Goal: Information Seeking & Learning: Learn about a topic

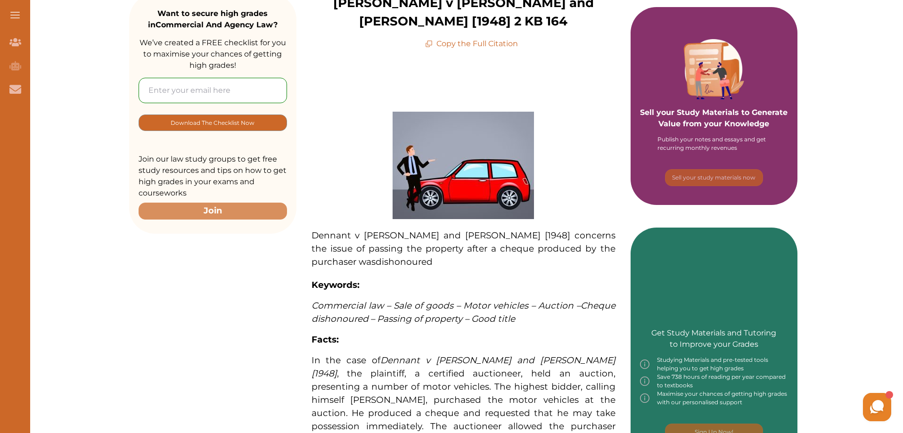
scroll to position [189, 0]
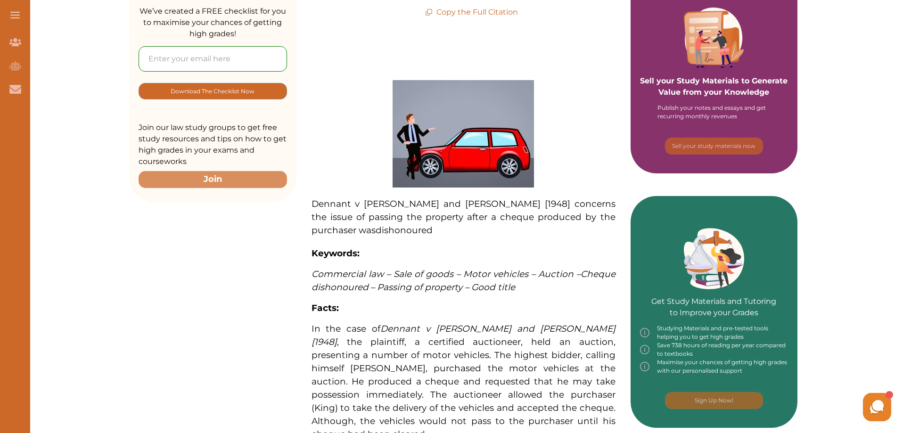
drag, startPoint x: 543, startPoint y: 202, endPoint x: 558, endPoint y: 208, distance: 16.9
click at [558, 208] on p "Dennant v [PERSON_NAME] and [PERSON_NAME] [1948] concerns the issue of passing …" at bounding box center [464, 217] width 304 height 40
drag, startPoint x: 543, startPoint y: 199, endPoint x: 560, endPoint y: 218, distance: 25.0
click at [560, 218] on span "Dennant v [PERSON_NAME] and [PERSON_NAME] [1948] concerns the issue of passing …" at bounding box center [464, 216] width 304 height 37
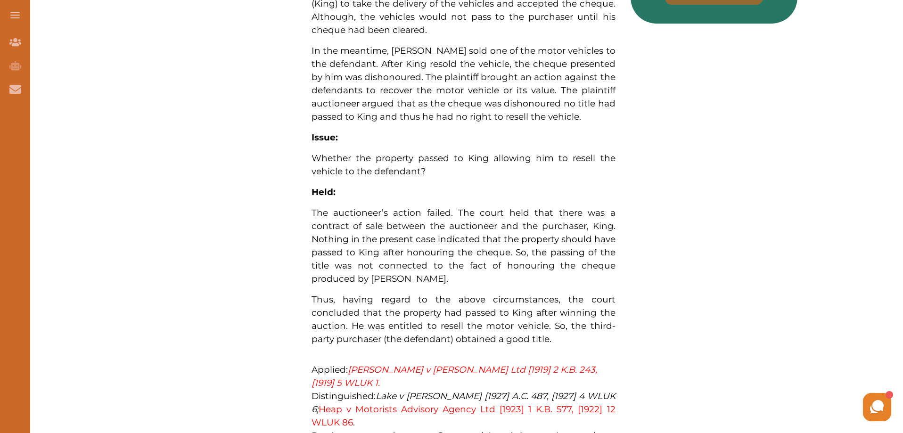
scroll to position [613, 0]
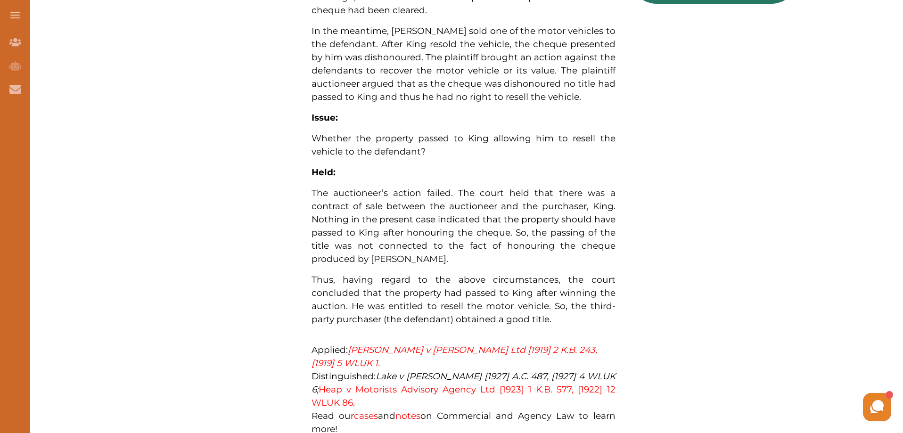
click at [271, 314] on div "Want to secure high grades in Commercial And Agency Law ? We’ve created a FREE …" at bounding box center [463, 14] width 668 height 1013
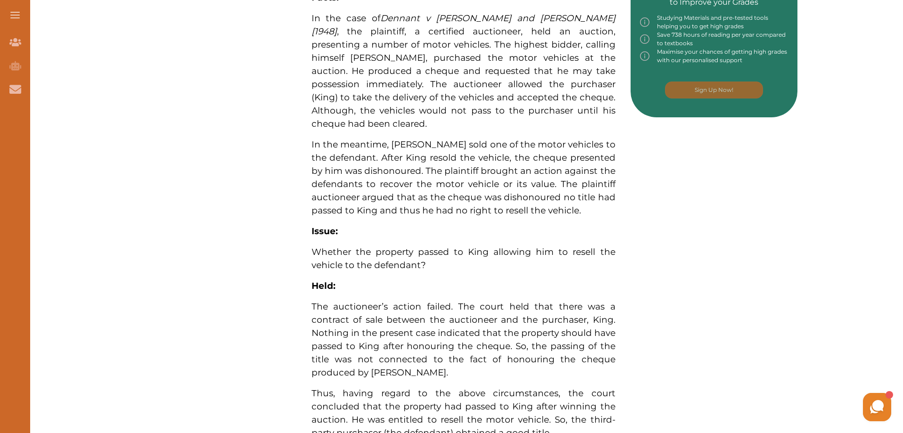
scroll to position [377, 0]
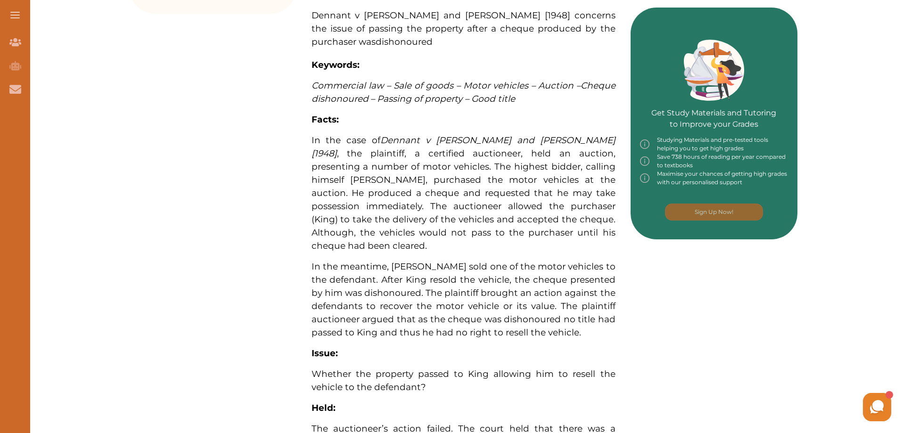
click at [409, 240] on p "In the case of Dennant v [PERSON_NAME] and [PERSON_NAME] [1948] , the plaintiff…" at bounding box center [464, 193] width 304 height 119
